Goal: Find specific page/section: Find specific page/section

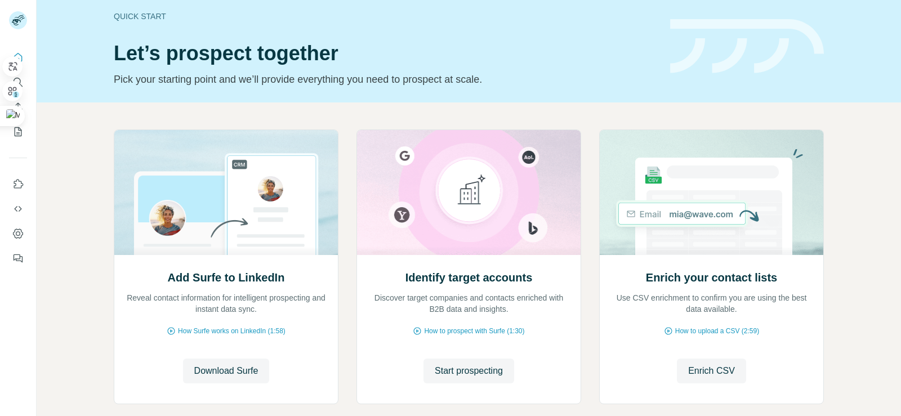
scroll to position [5, 0]
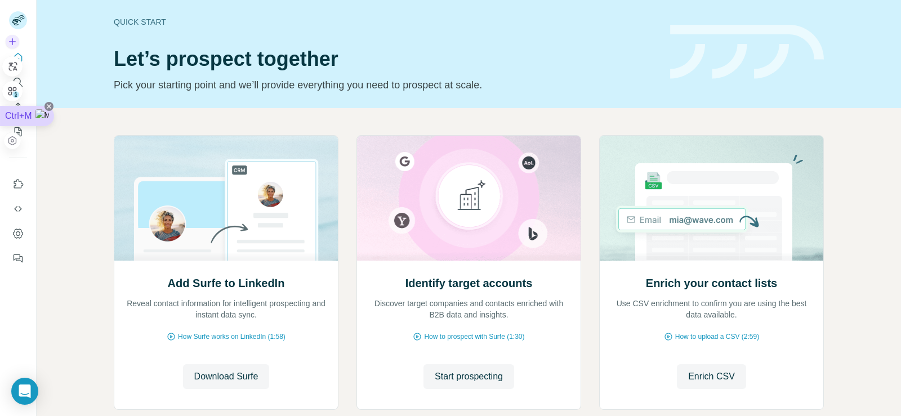
click at [49, 109] on icon at bounding box center [49, 106] width 9 height 9
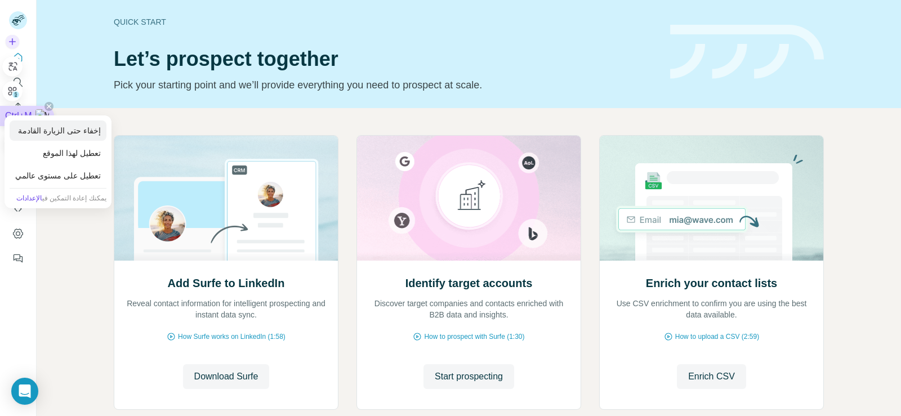
click at [69, 132] on div "إخفاء حتى الزيارة القادمة" at bounding box center [58, 131] width 97 height 20
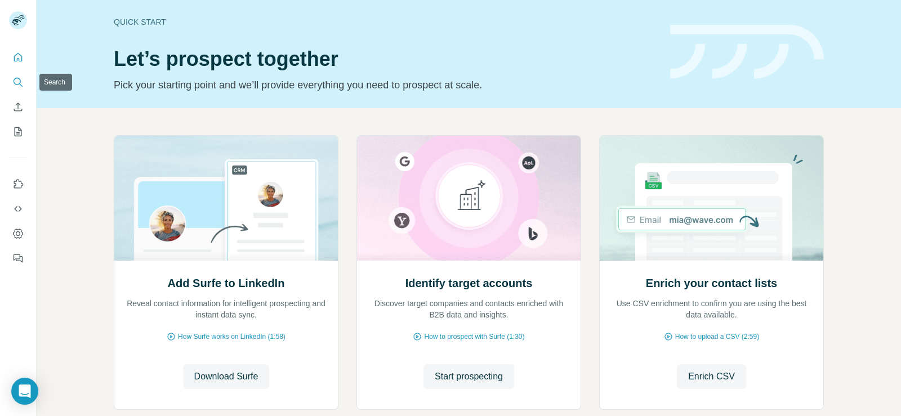
click at [19, 82] on icon "Search" at bounding box center [17, 82] width 11 height 11
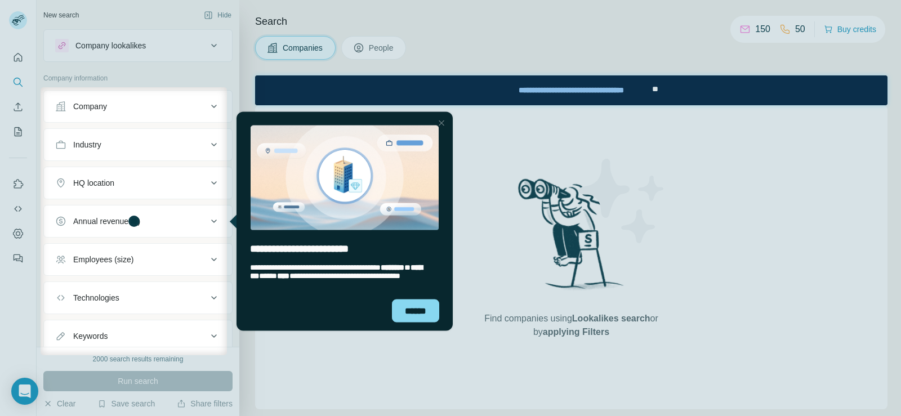
click at [176, 105] on div "Company" at bounding box center [131, 106] width 152 height 11
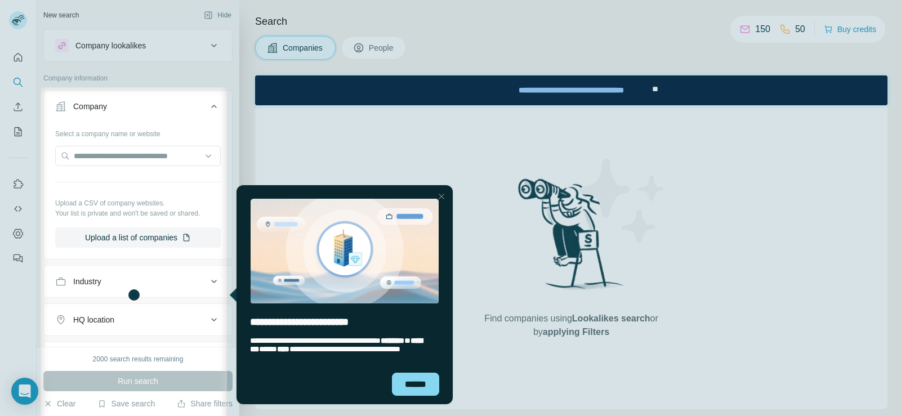
click at [176, 105] on div "Company" at bounding box center [131, 106] width 152 height 11
